Goal: Information Seeking & Learning: Learn about a topic

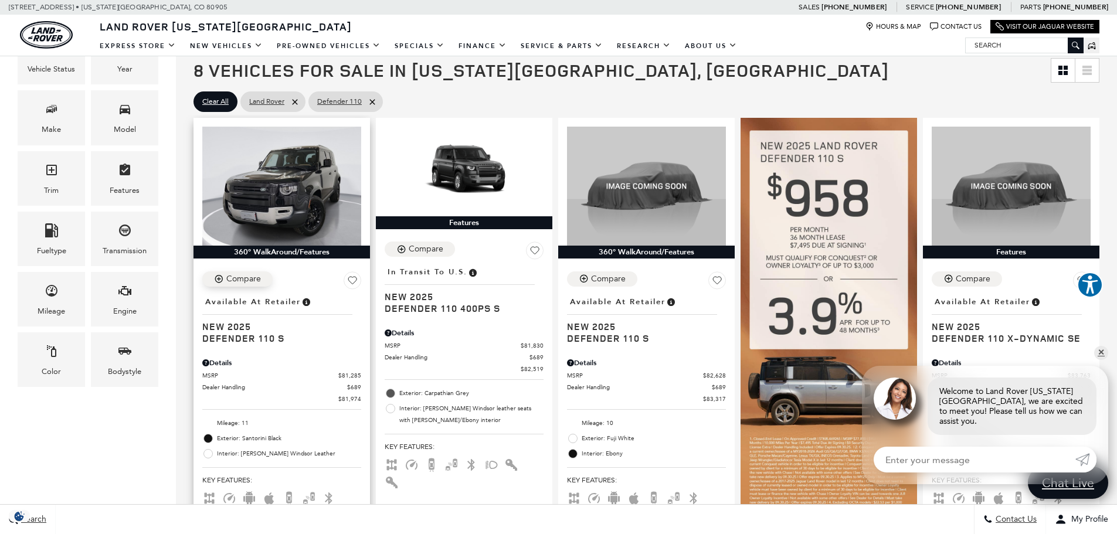
scroll to position [352, 0]
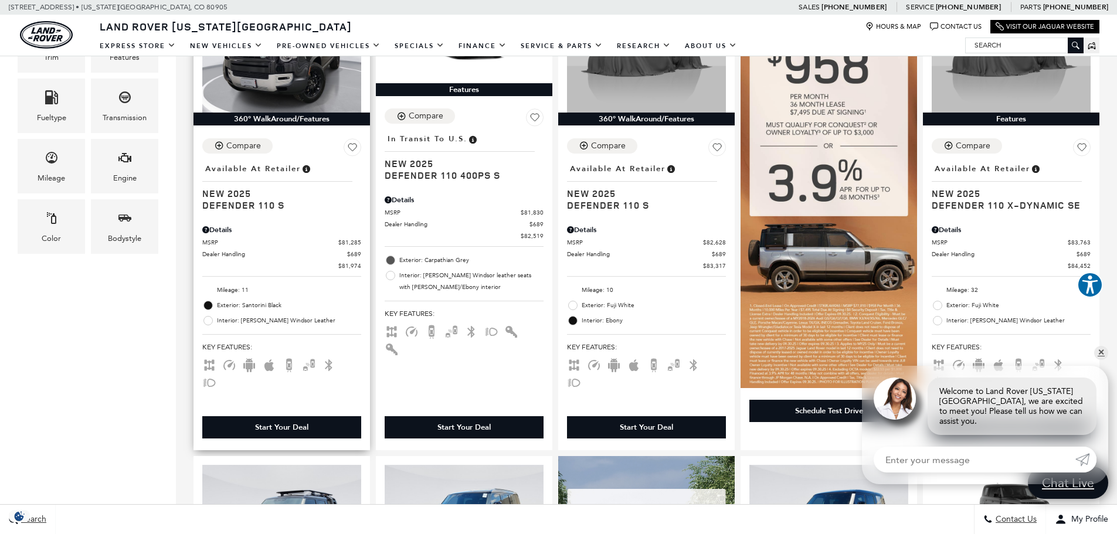
click at [206, 322] on span at bounding box center [207, 320] width 9 height 9
click at [209, 325] on span at bounding box center [207, 320] width 9 height 9
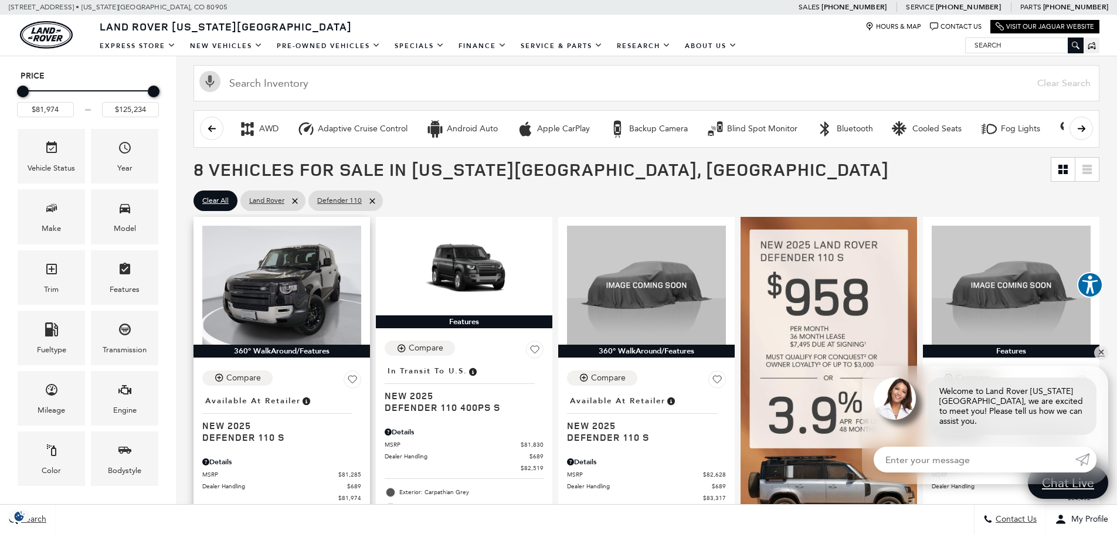
scroll to position [117, 0]
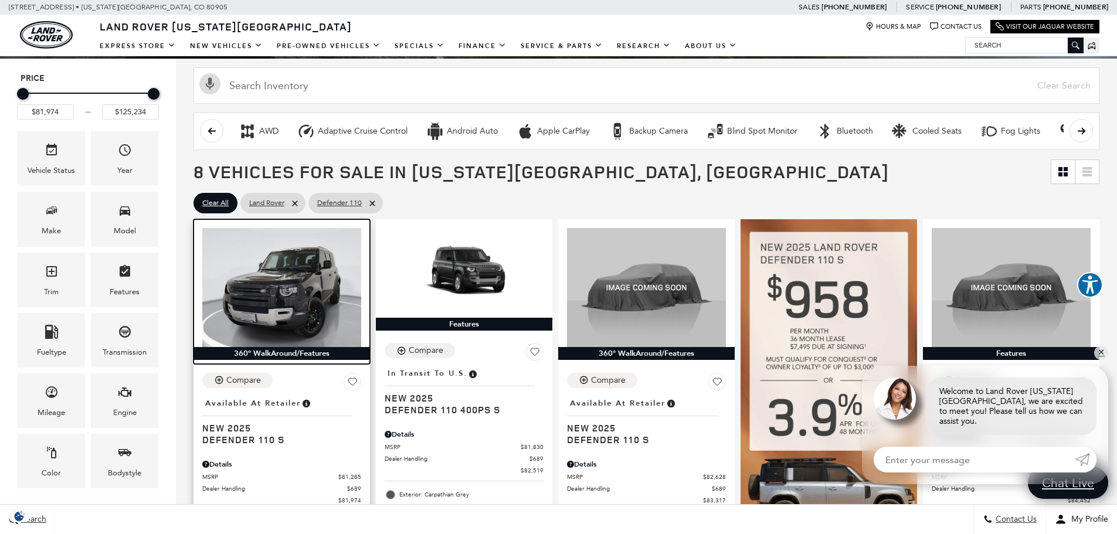
click at [259, 307] on img at bounding box center [281, 287] width 159 height 119
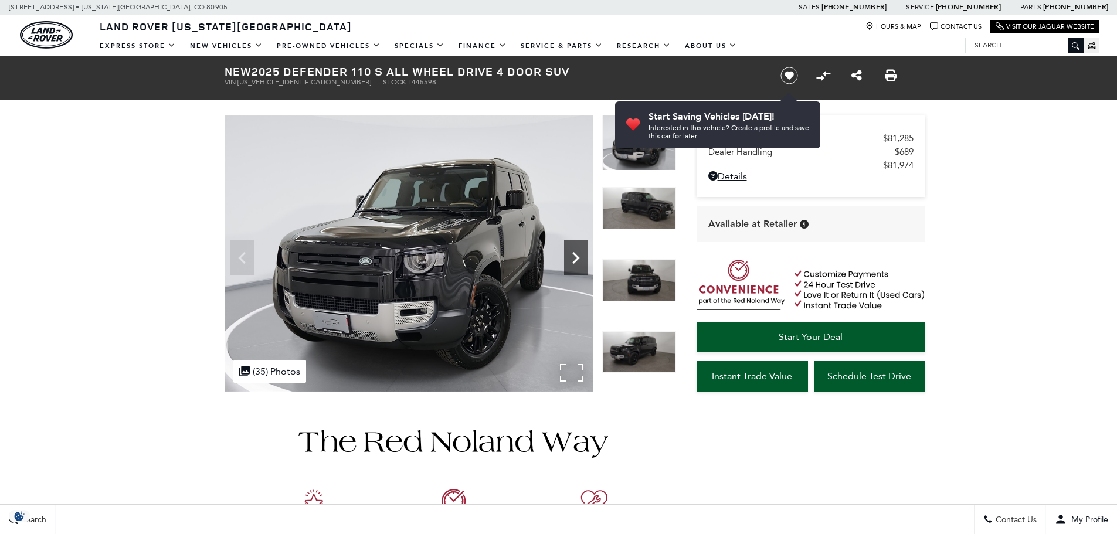
click at [574, 251] on icon "Next" at bounding box center [575, 257] width 23 height 23
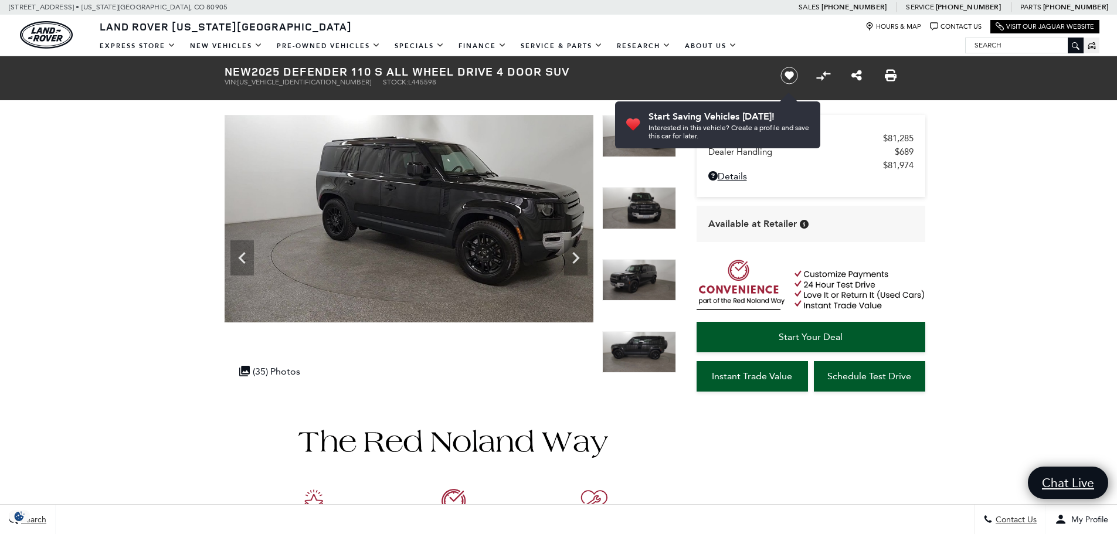
click at [638, 281] on img at bounding box center [639, 280] width 74 height 42
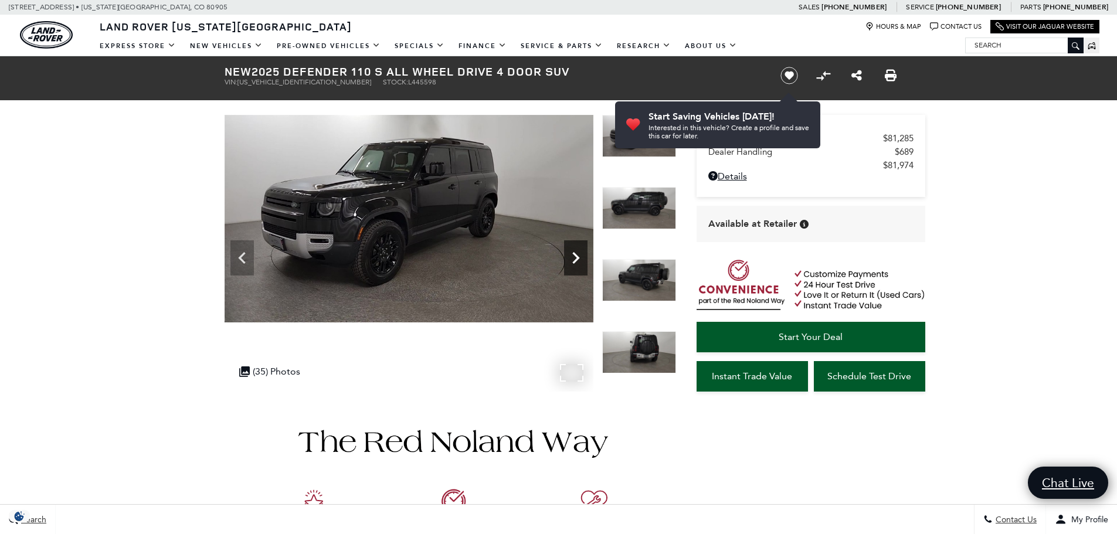
click at [567, 251] on icon "Next" at bounding box center [575, 257] width 23 height 23
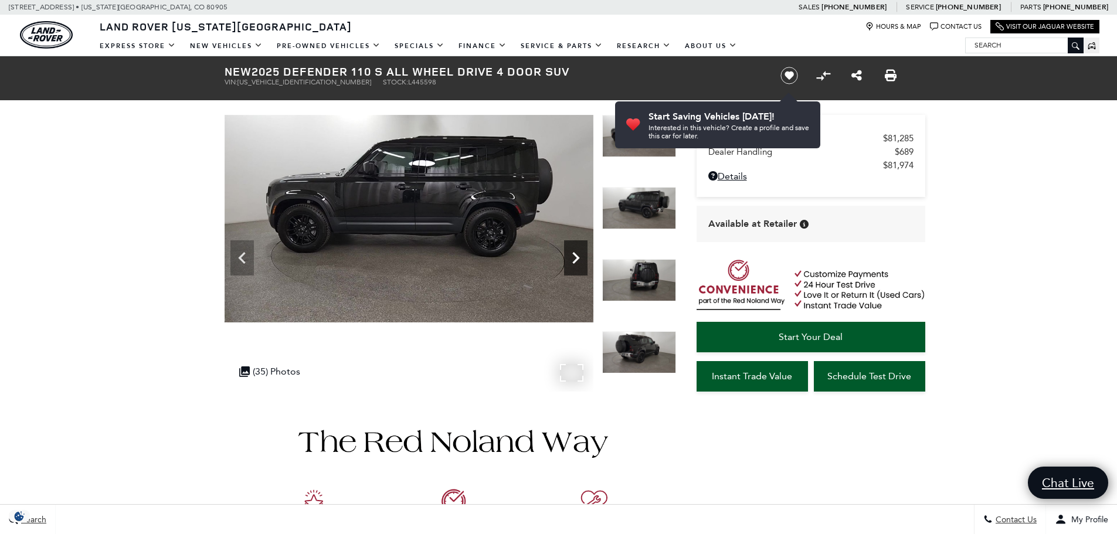
click at [567, 251] on icon "Next" at bounding box center [575, 257] width 23 height 23
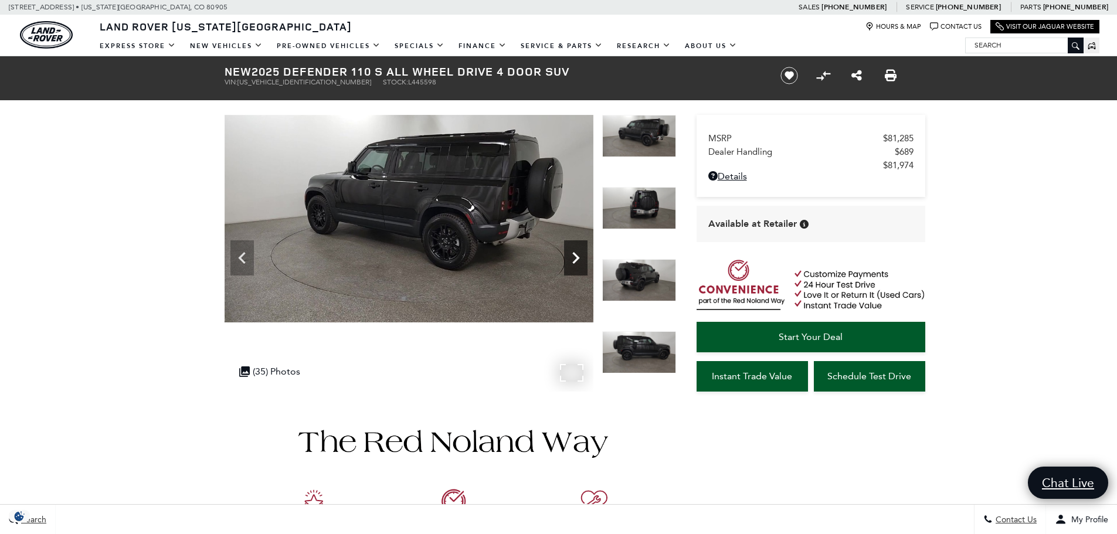
click at [567, 251] on icon "Next" at bounding box center [575, 257] width 23 height 23
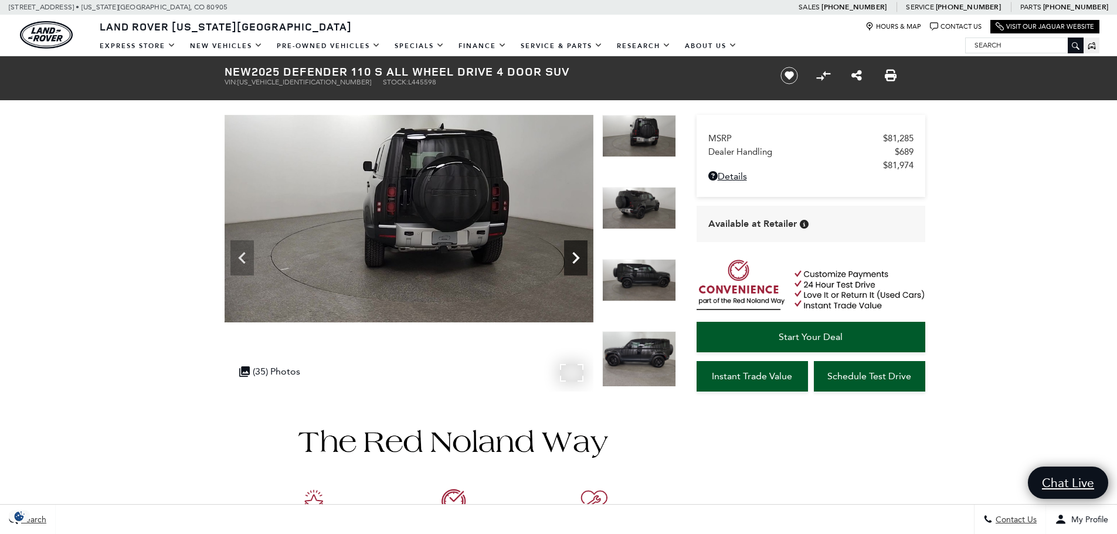
click at [567, 251] on icon "Next" at bounding box center [575, 257] width 23 height 23
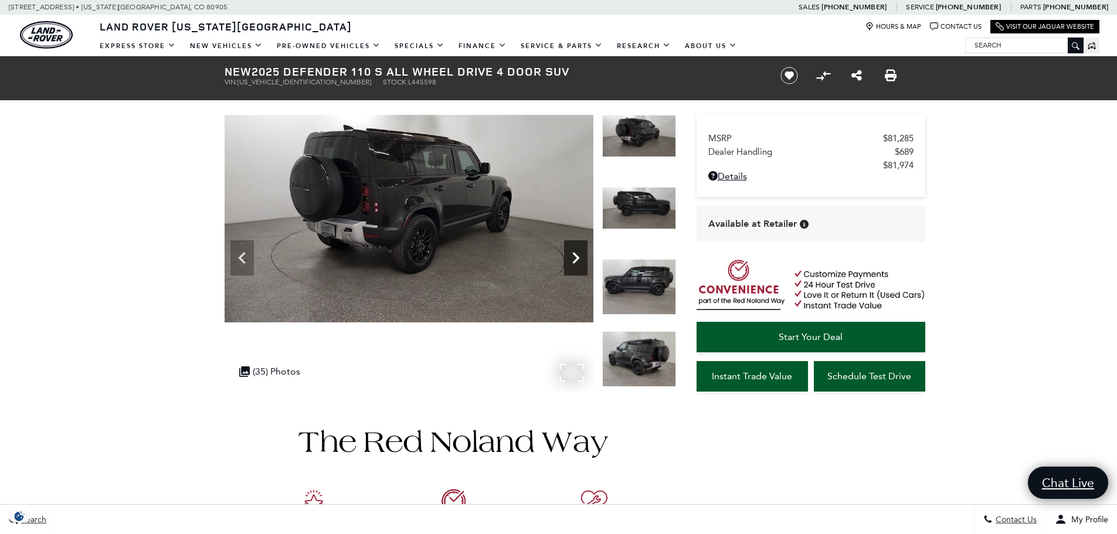
click at [567, 251] on icon "Next" at bounding box center [575, 257] width 23 height 23
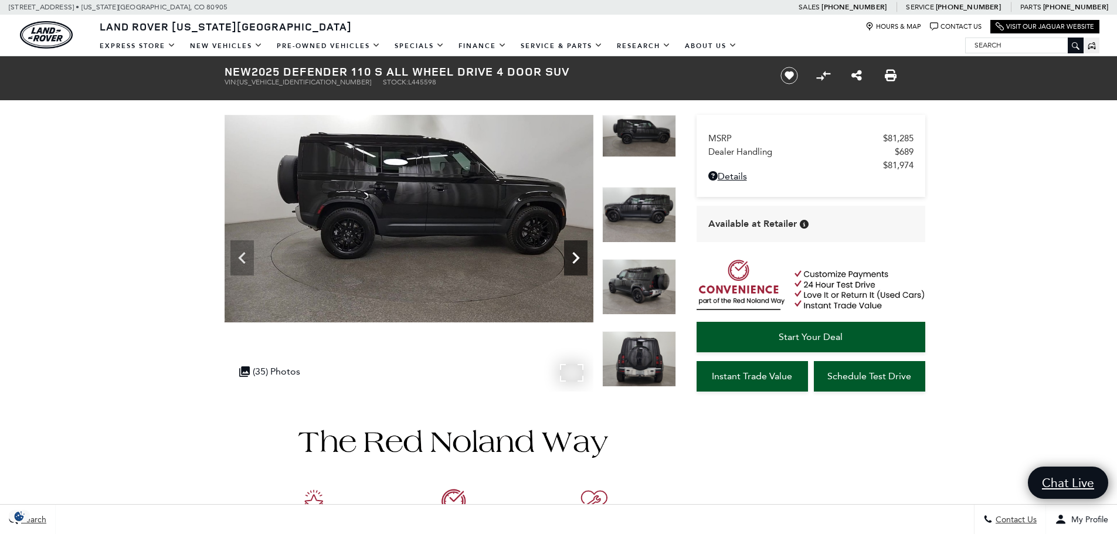
click at [567, 251] on icon "Next" at bounding box center [575, 257] width 23 height 23
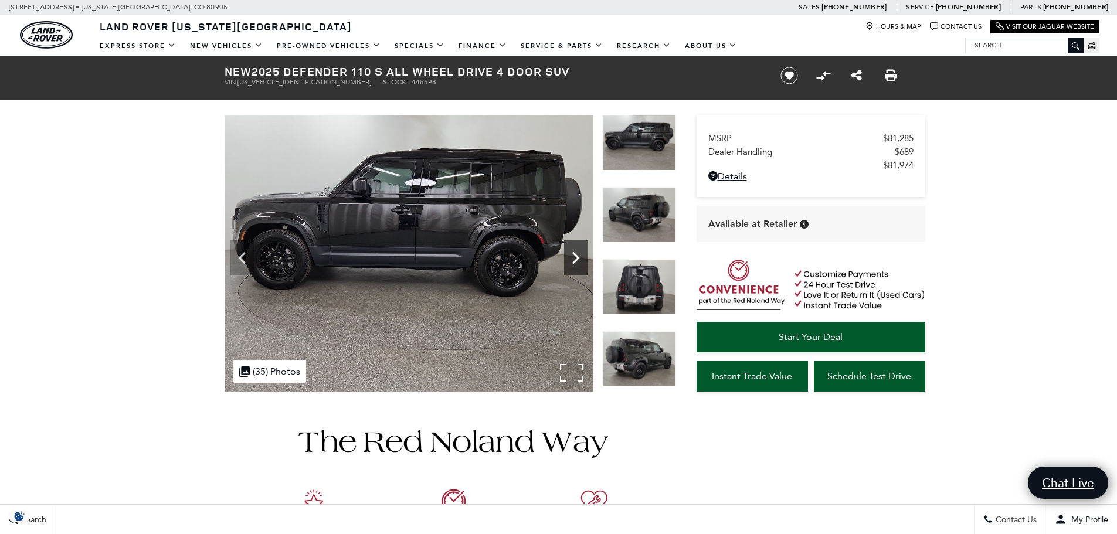
click at [567, 251] on icon "Next" at bounding box center [575, 257] width 23 height 23
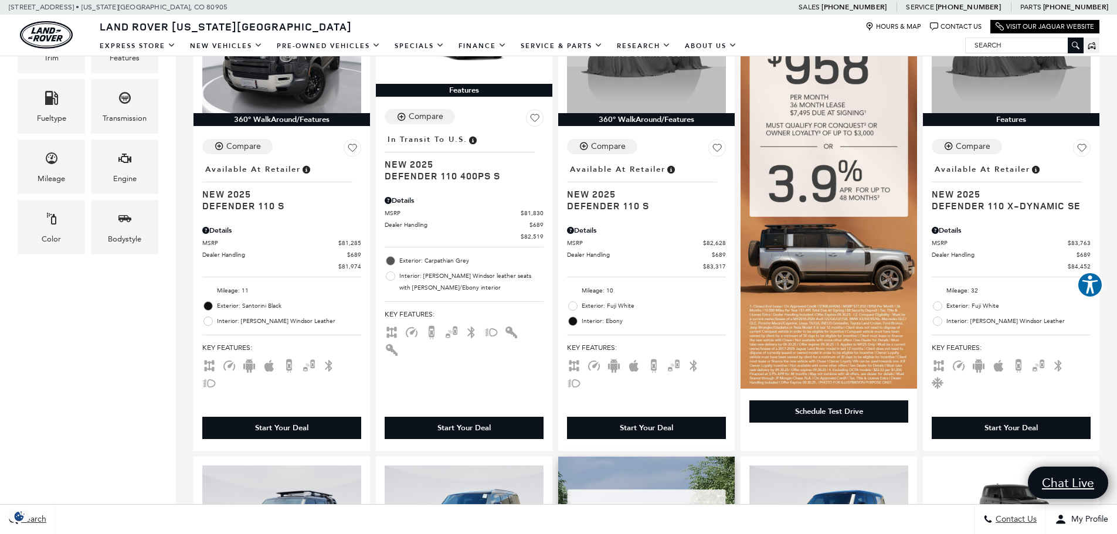
scroll to position [117, 0]
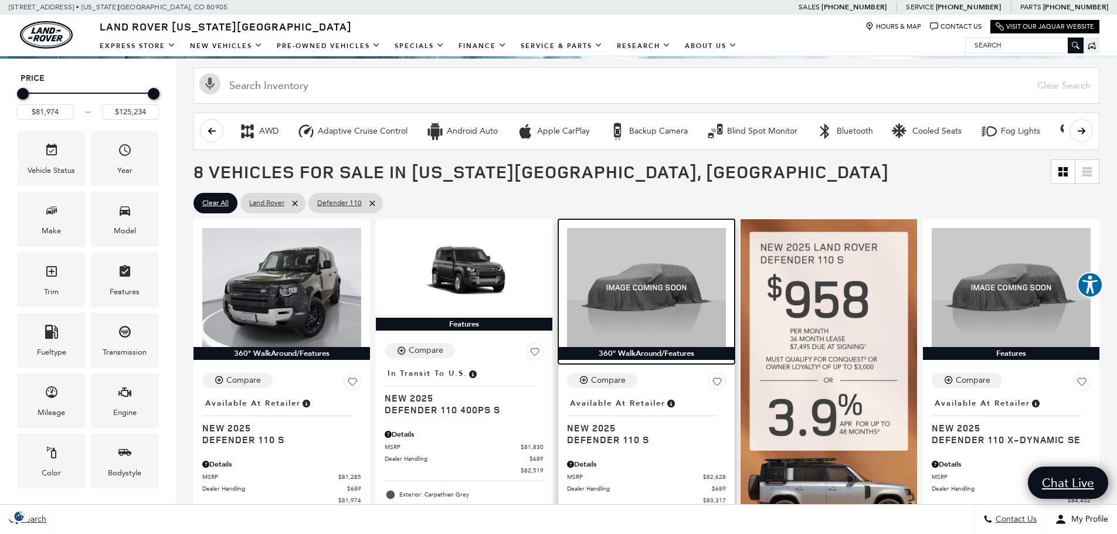
click at [678, 293] on img at bounding box center [646, 287] width 159 height 119
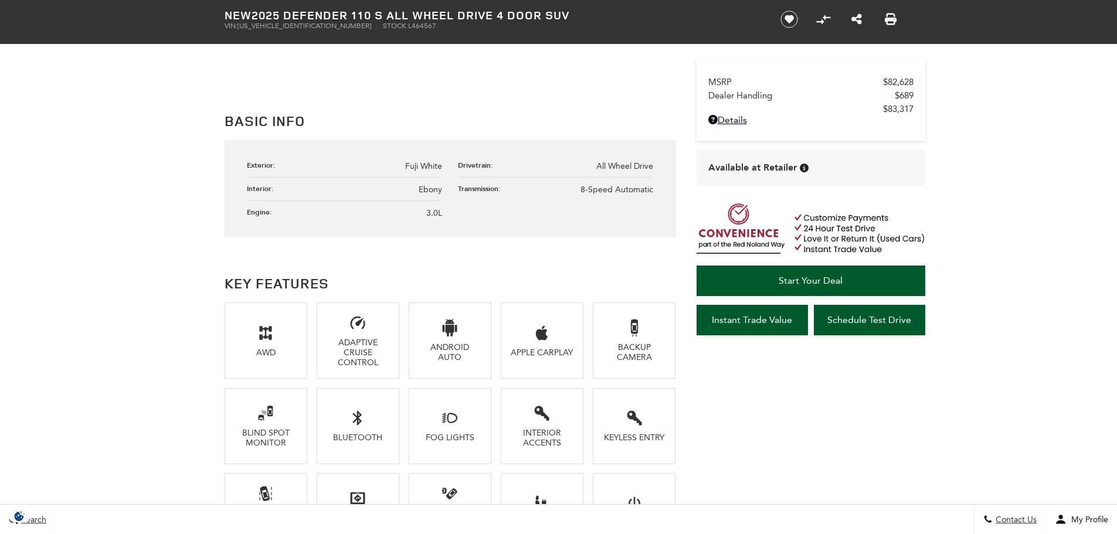
scroll to position [645, 0]
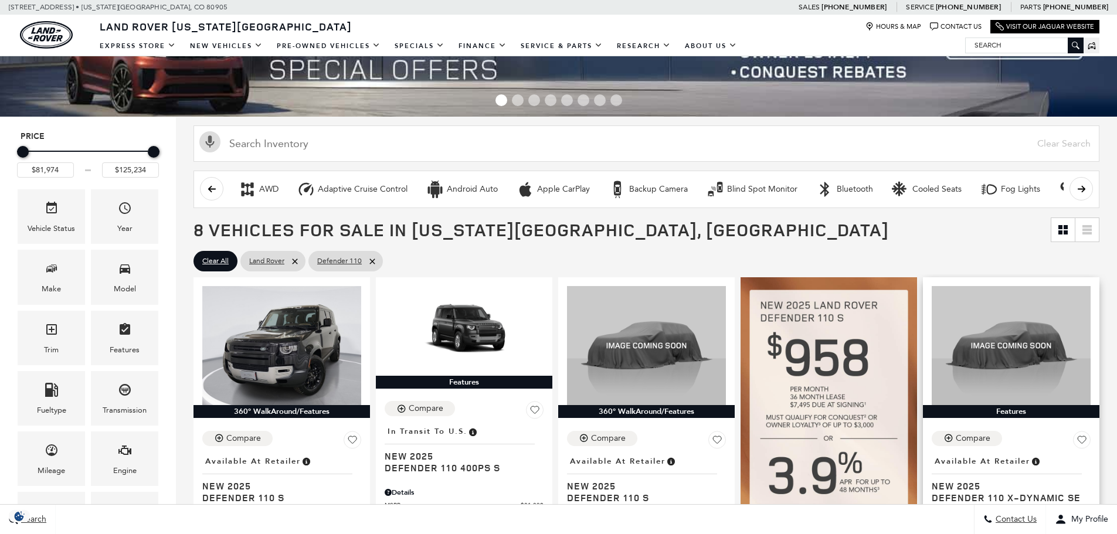
scroll to position [176, 0]
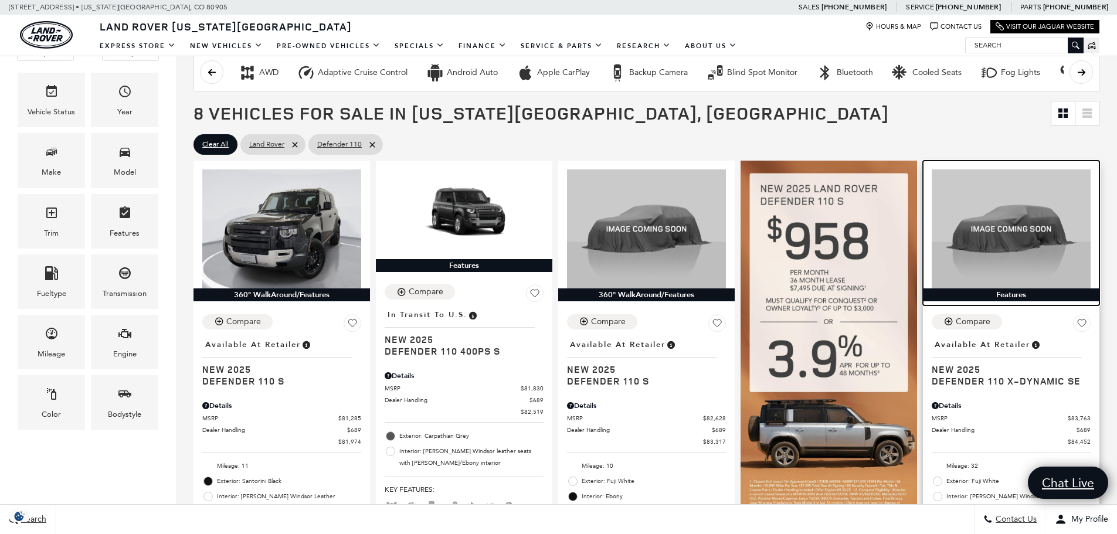
click at [1000, 225] on img at bounding box center [1011, 228] width 159 height 119
